Goal: Transaction & Acquisition: Book appointment/travel/reservation

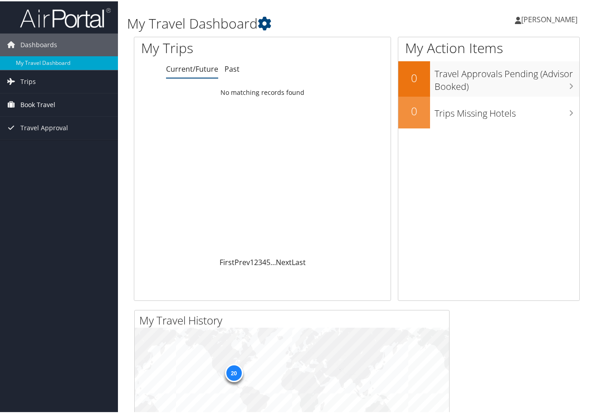
click at [39, 98] on span "Book Travel" at bounding box center [37, 103] width 35 height 23
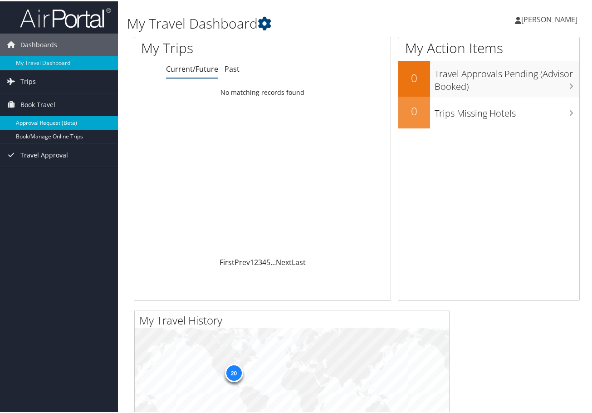
click at [55, 120] on link "Approval Request (Beta)" at bounding box center [59, 122] width 118 height 14
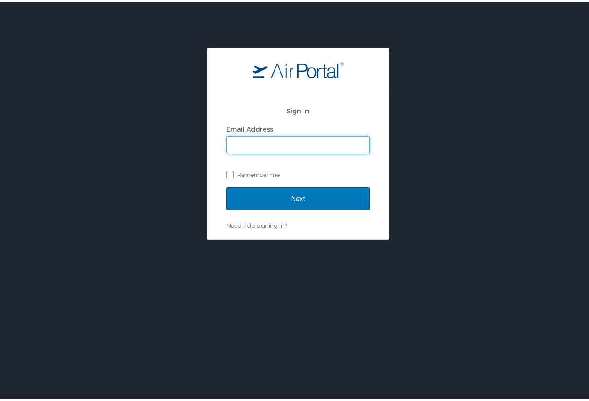
click at [271, 139] on input "Email Address" at bounding box center [298, 142] width 142 height 17
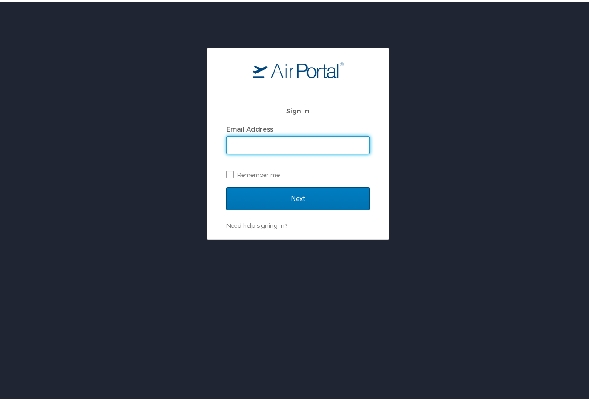
type input "dlee1@nunez.edu"
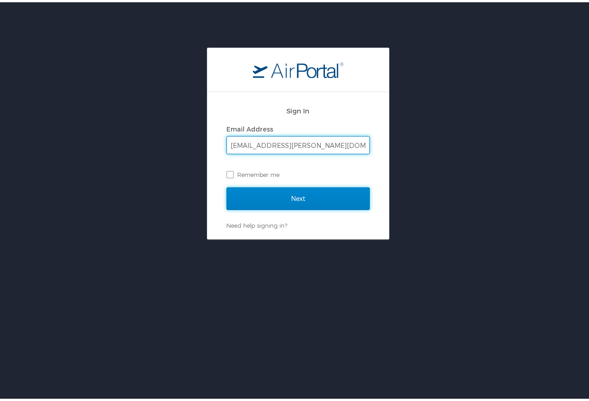
click at [284, 205] on input "Next" at bounding box center [297, 196] width 143 height 23
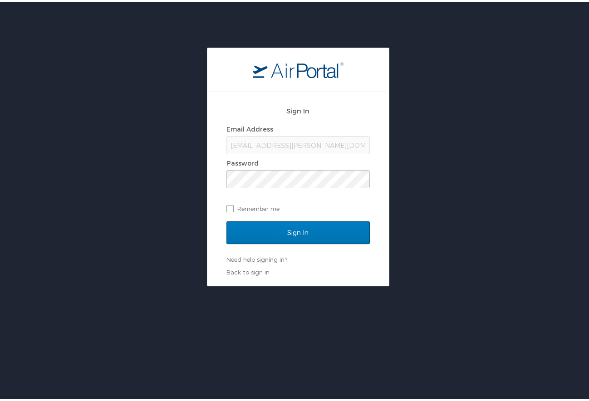
click at [332, 170] on div "Password" at bounding box center [297, 170] width 143 height 32
click at [226, 219] on input "Sign In" at bounding box center [297, 230] width 143 height 23
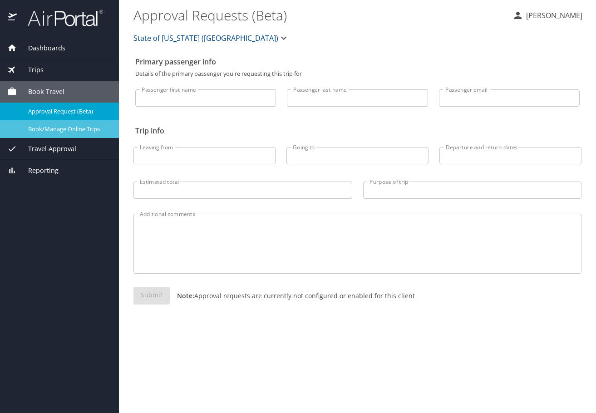
click at [80, 123] on link "Book/Manage Online Trips" at bounding box center [59, 129] width 119 height 18
click at [83, 129] on span "Book/Manage Online Trips" at bounding box center [68, 129] width 80 height 9
